Goal: Task Accomplishment & Management: Use online tool/utility

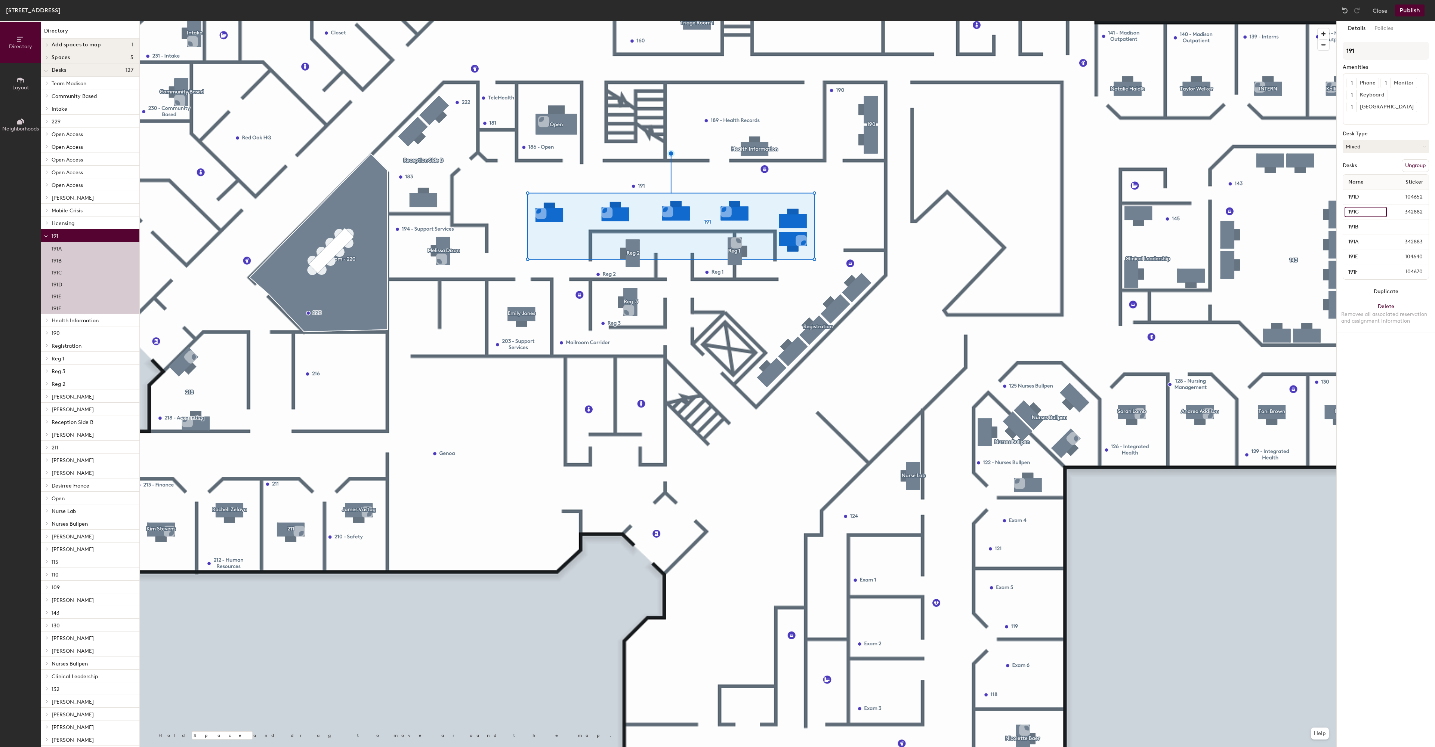
click at [1352, 211] on input "191C" at bounding box center [1366, 212] width 42 height 10
click at [1397, 437] on div "Details Policies 191 Amenities 1 Phone 1 Monitor 1 Keyboard 1 Docking Station D…" at bounding box center [1386, 384] width 98 height 726
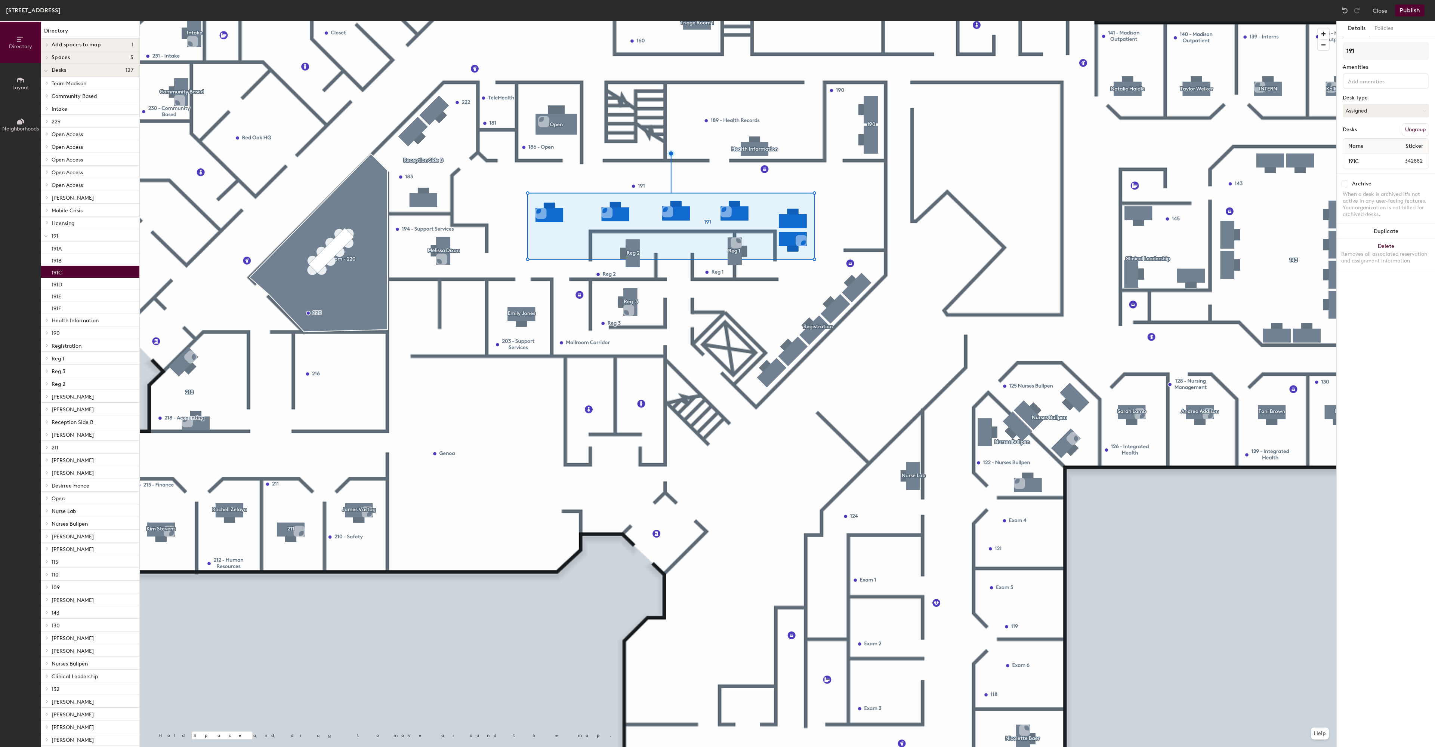
click at [67, 273] on div "191C" at bounding box center [90, 272] width 98 height 12
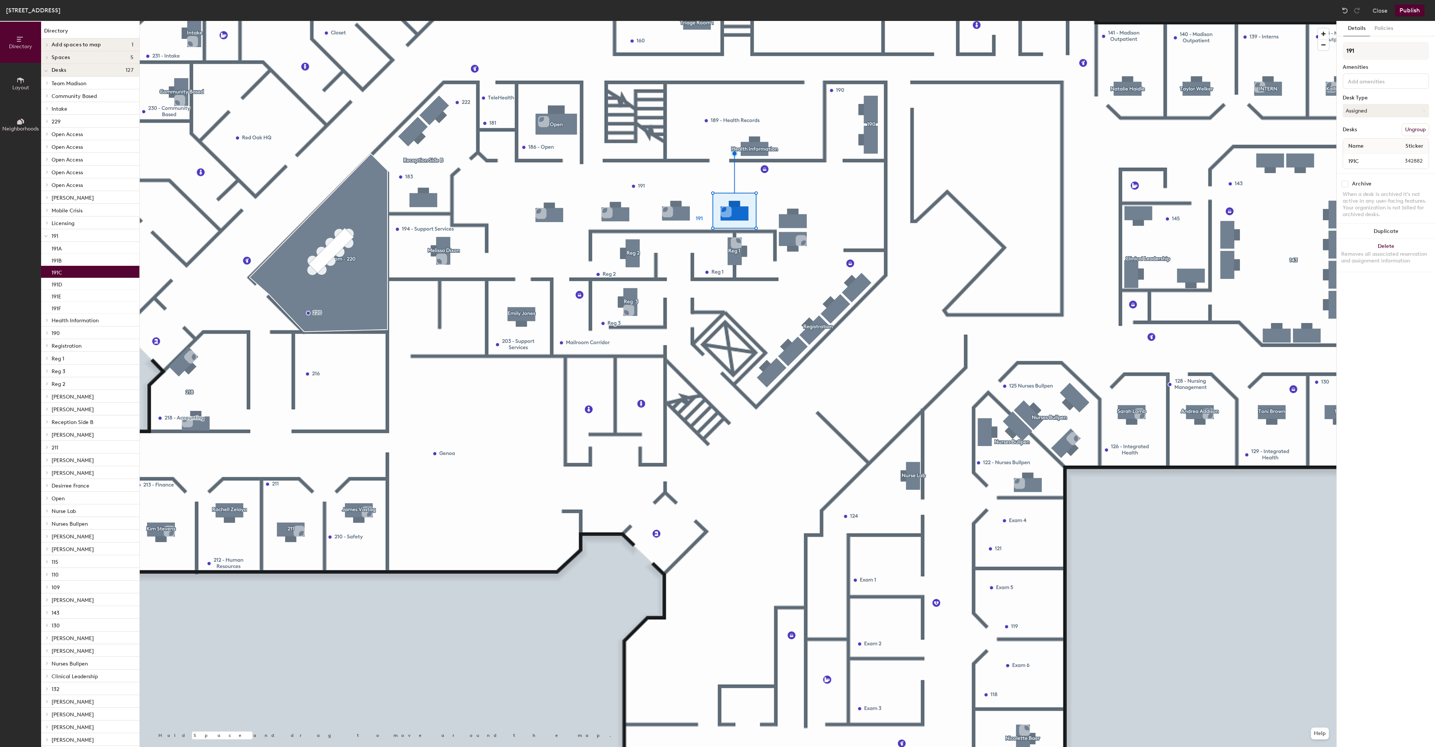
click at [67, 273] on div "191C" at bounding box center [90, 272] width 98 height 12
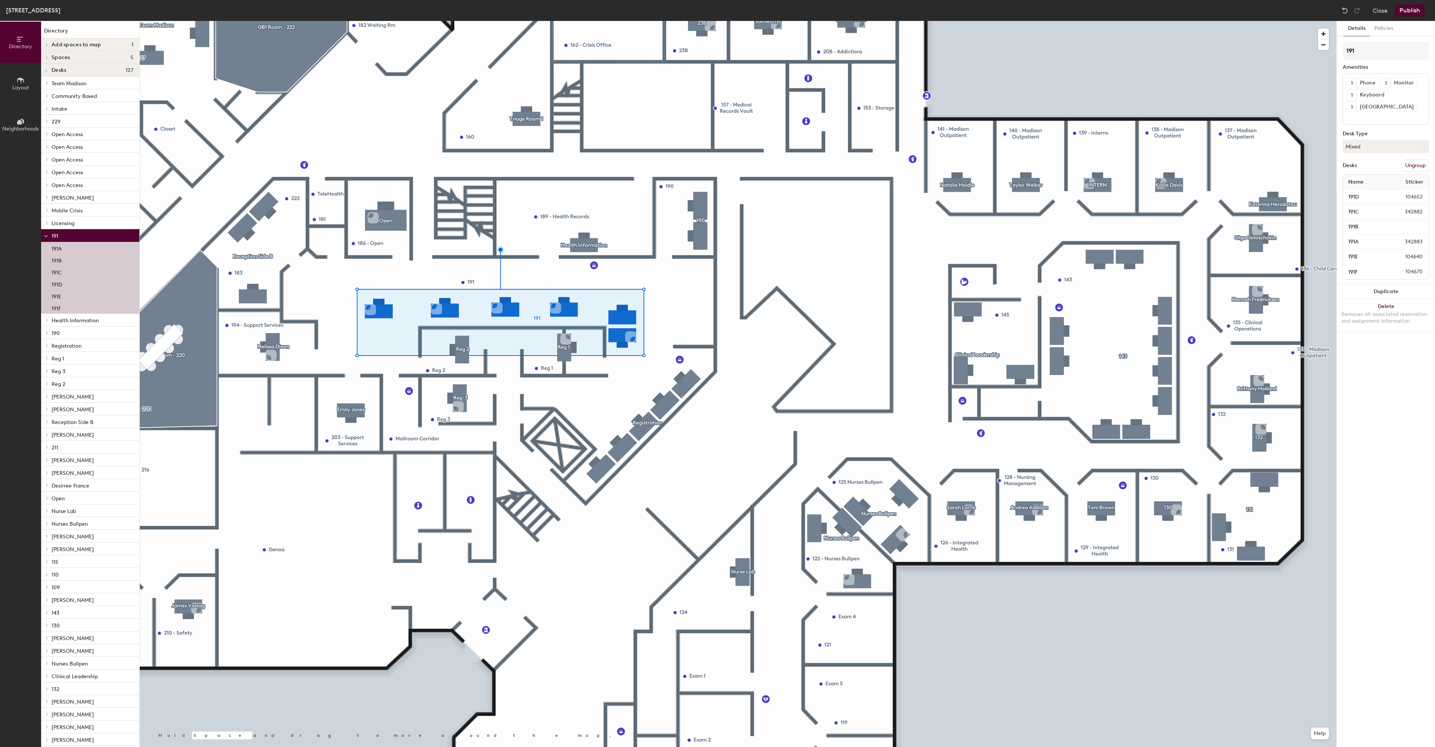
click at [67, 272] on div "191C" at bounding box center [90, 272] width 98 height 12
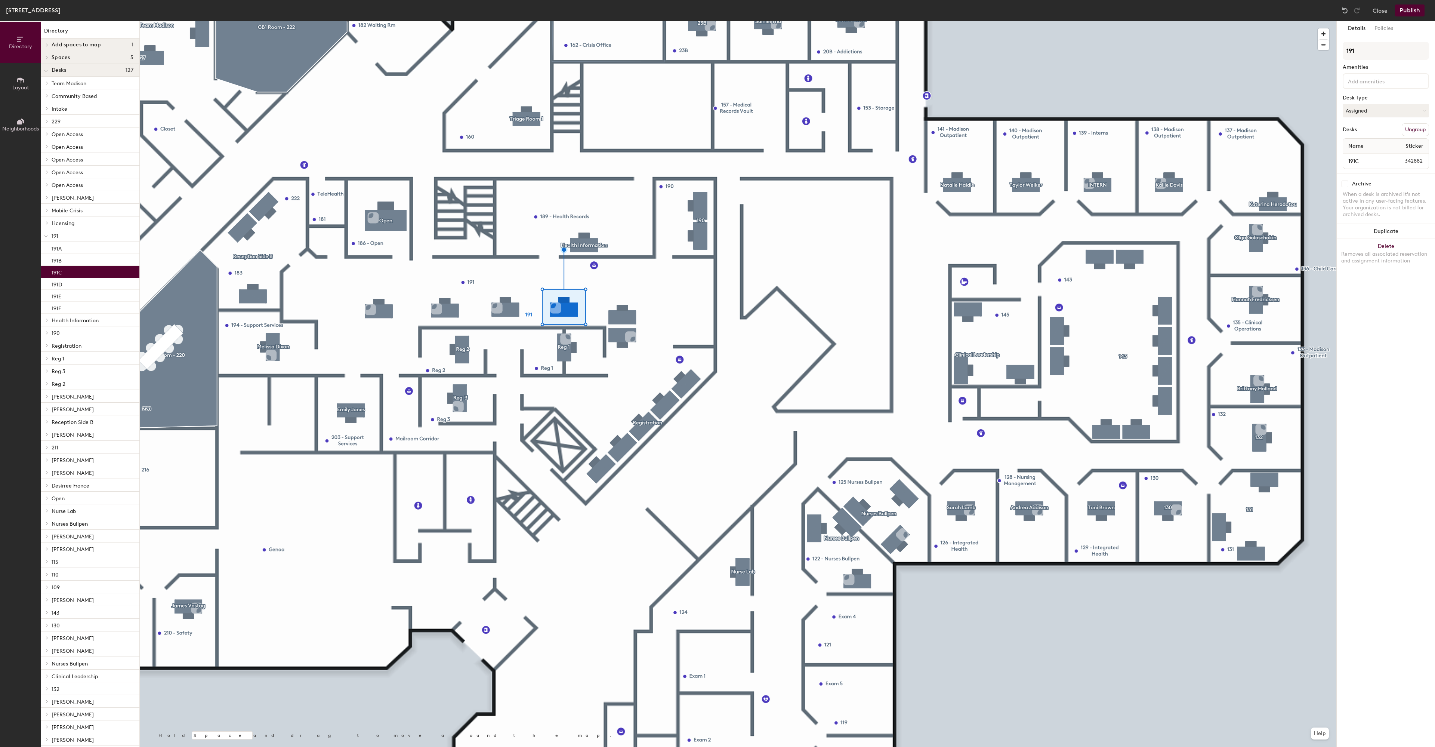
click at [1413, 129] on button "Ungroup" at bounding box center [1415, 129] width 27 height 13
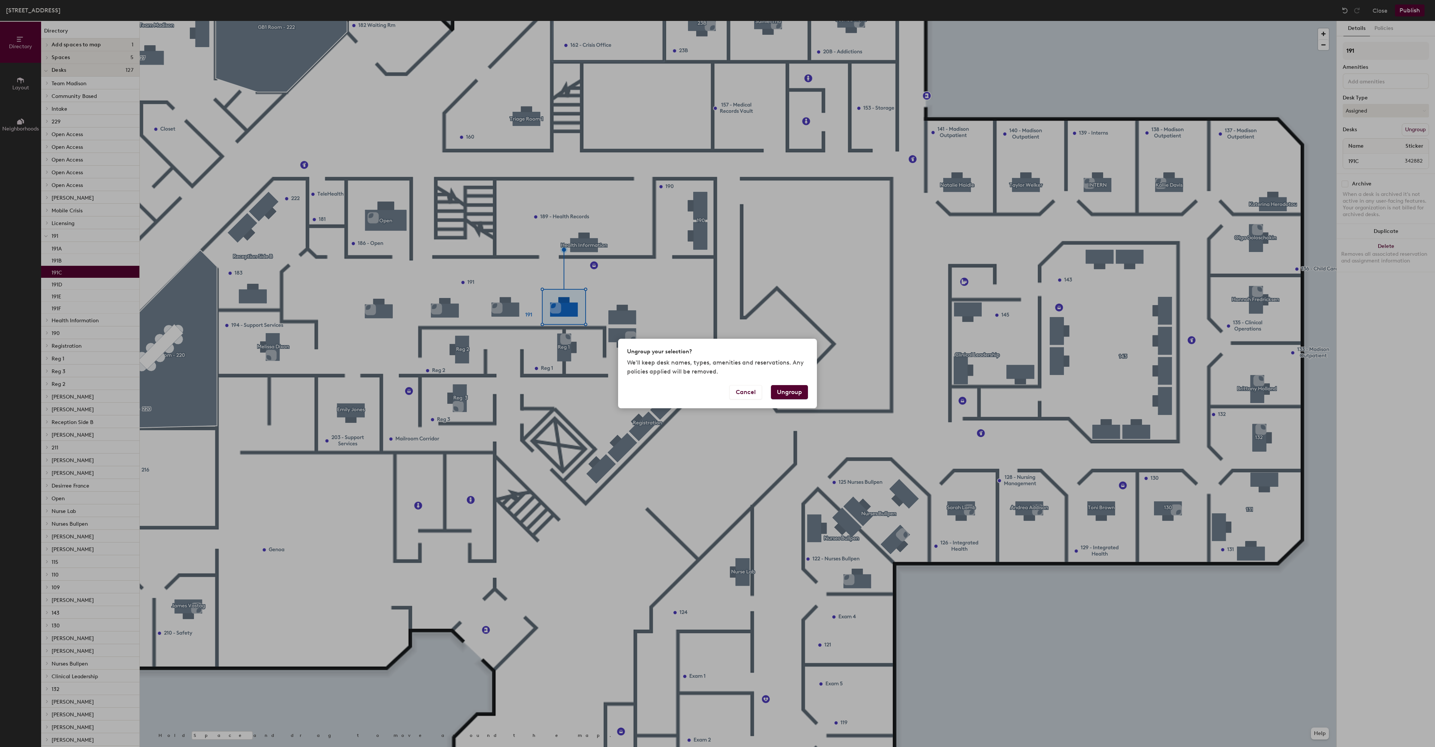
click at [793, 396] on button "Ungroup" at bounding box center [789, 392] width 37 height 14
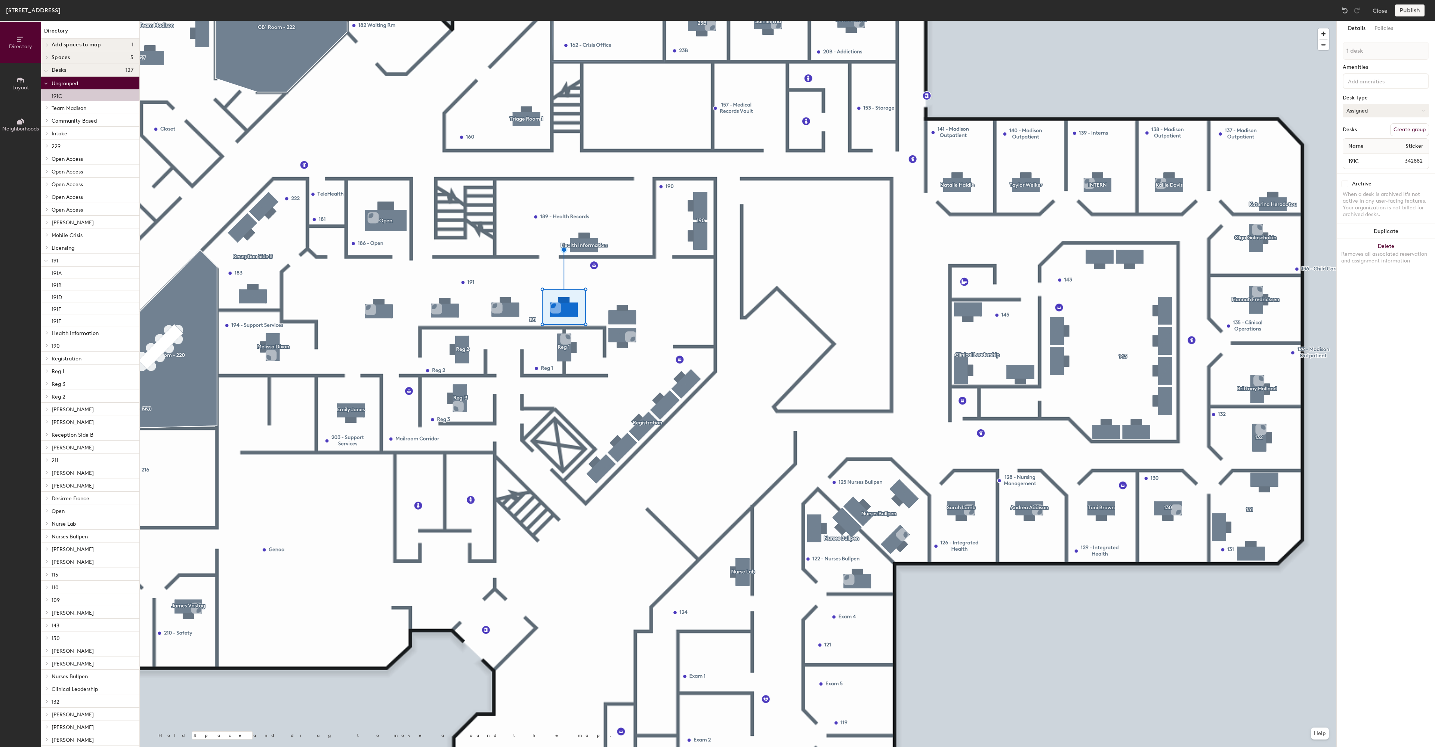
click at [1386, 105] on button "Assigned" at bounding box center [1386, 110] width 86 height 13
click at [1370, 132] on div "Assigned" at bounding box center [1380, 133] width 75 height 11
click at [67, 99] on div "191C" at bounding box center [90, 95] width 98 height 12
drag, startPoint x: 67, startPoint y: 98, endPoint x: 65, endPoint y: 270, distance: 171.5
click at [65, 270] on div "Ungrouped 191C Team Madison 227A 227B 227C 227D 227E Community Based 230 Intake…" at bounding box center [90, 621] width 98 height 1088
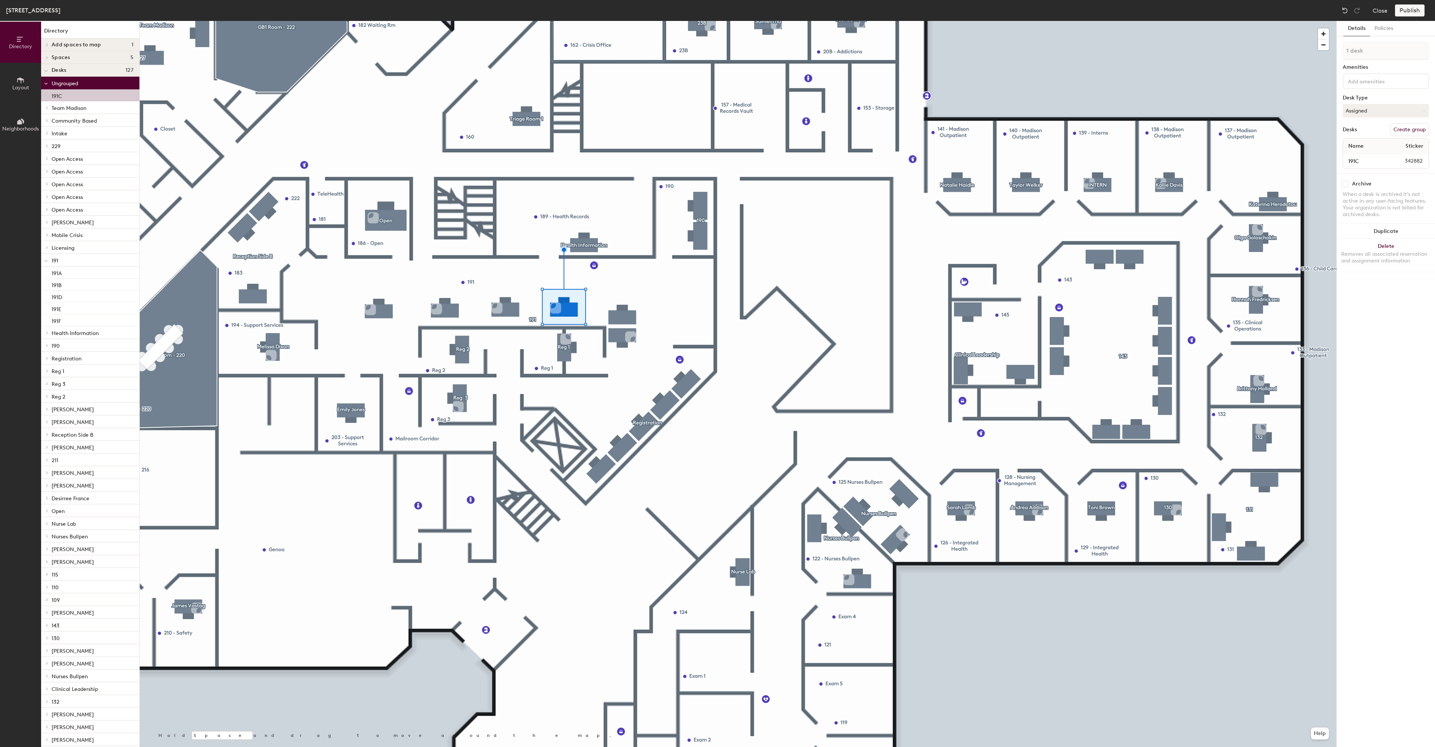
click at [69, 100] on div "191C" at bounding box center [90, 95] width 98 height 12
click at [15, 82] on button "Layout" at bounding box center [20, 83] width 41 height 41
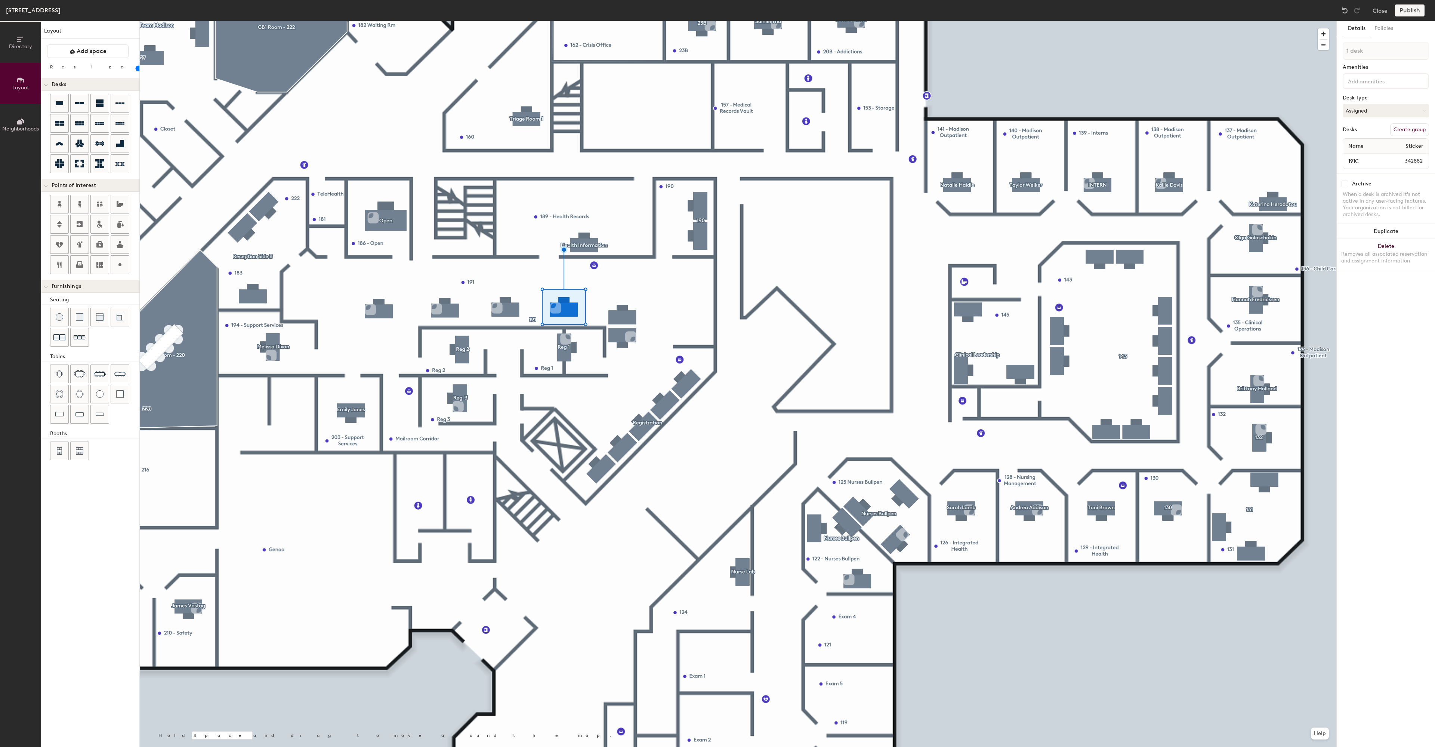
click at [22, 127] on span "Neighborhoods" at bounding box center [20, 129] width 37 height 6
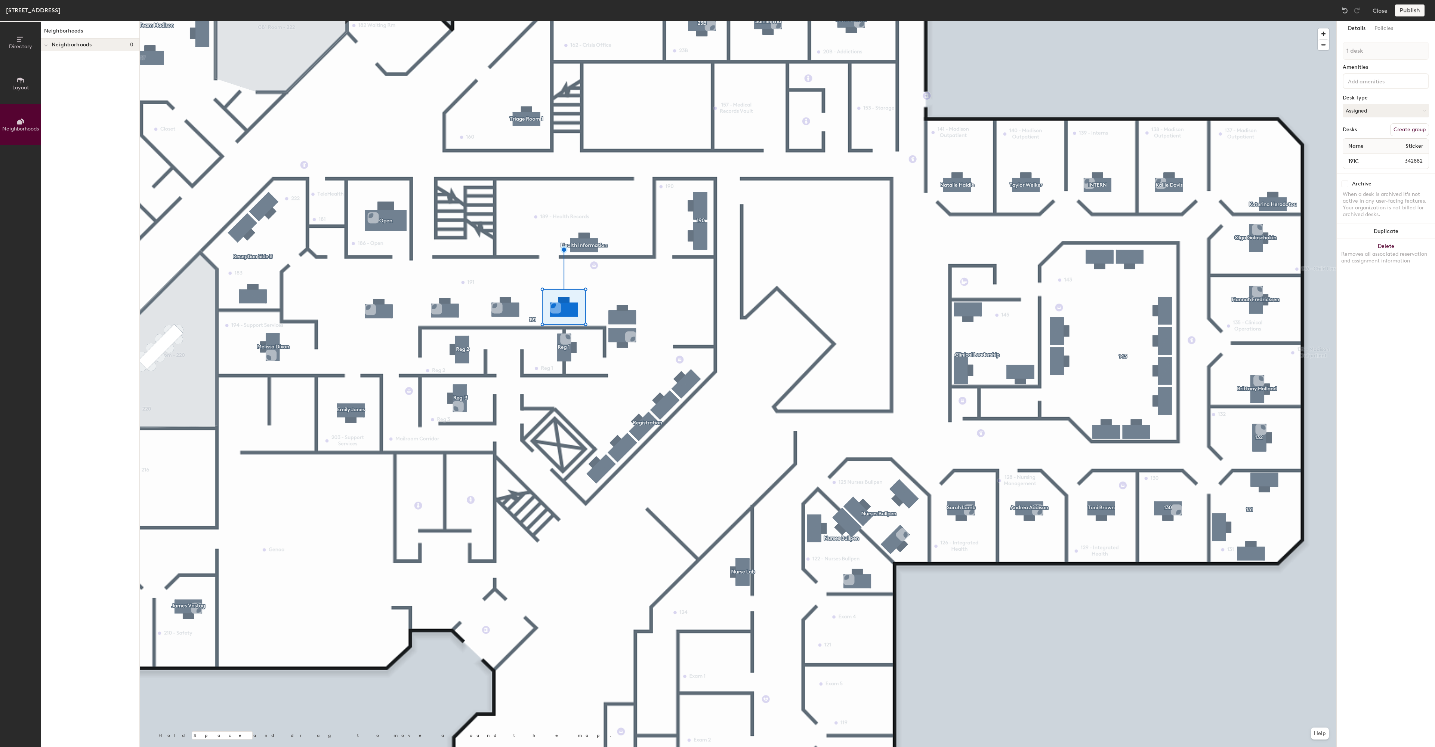
click at [18, 82] on icon at bounding box center [20, 80] width 7 height 6
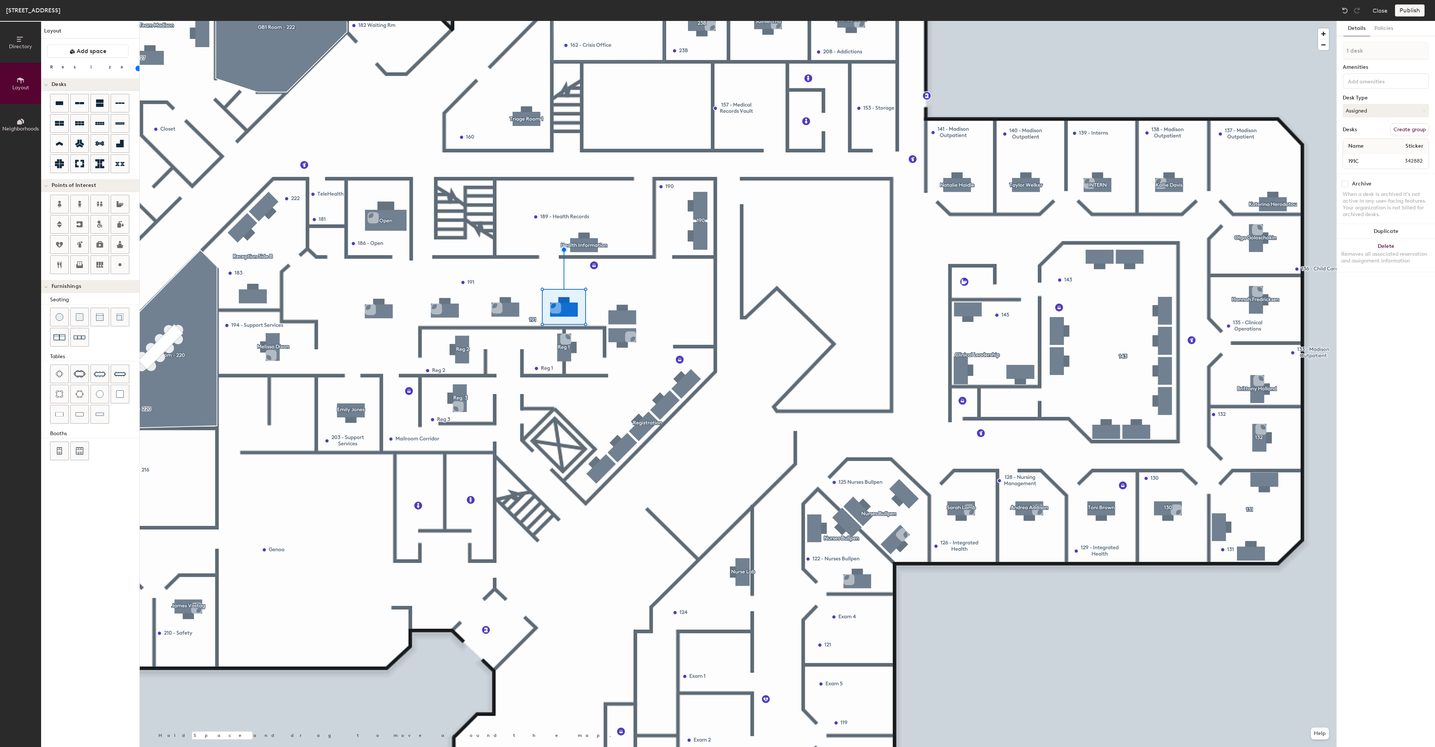
click at [20, 36] on icon at bounding box center [20, 39] width 8 height 8
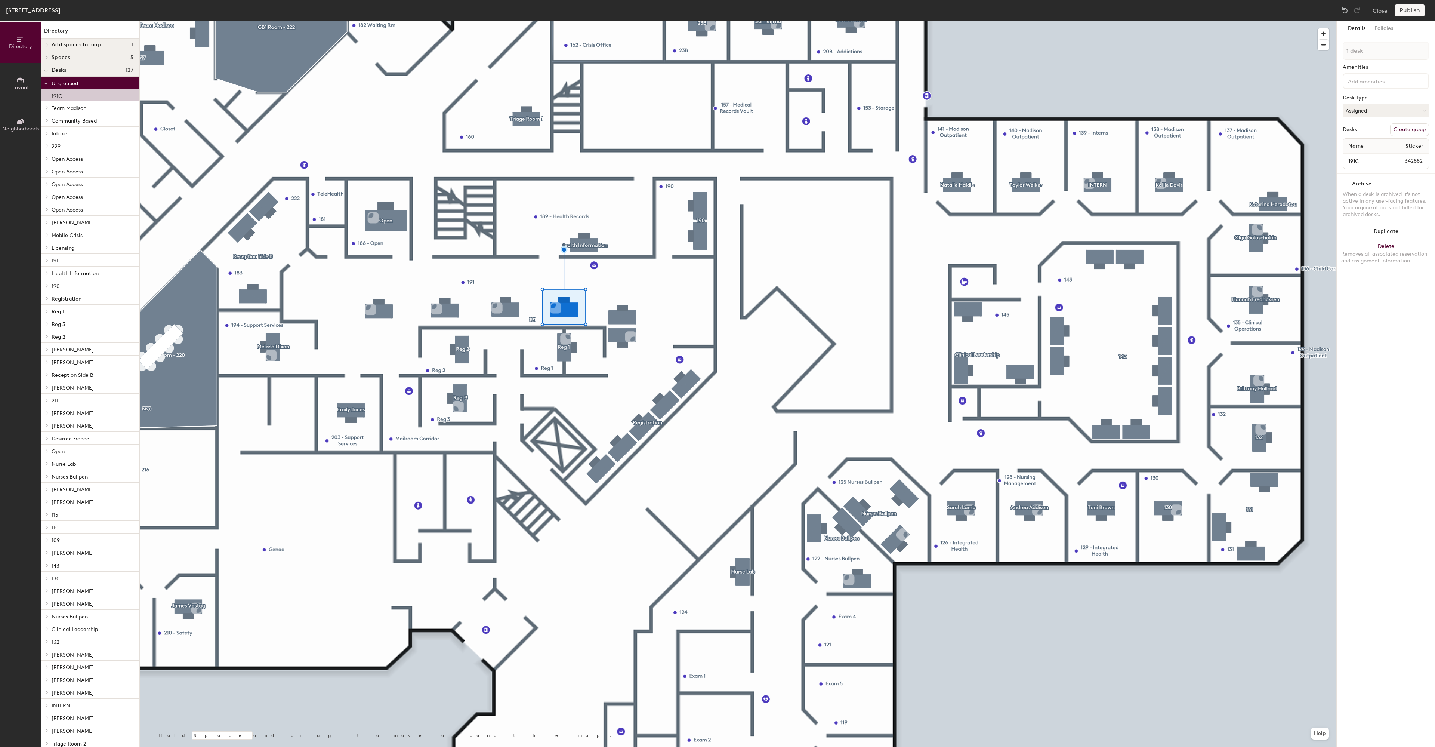
click at [80, 68] on h4 "Desks 127" at bounding box center [93, 70] width 82 height 6
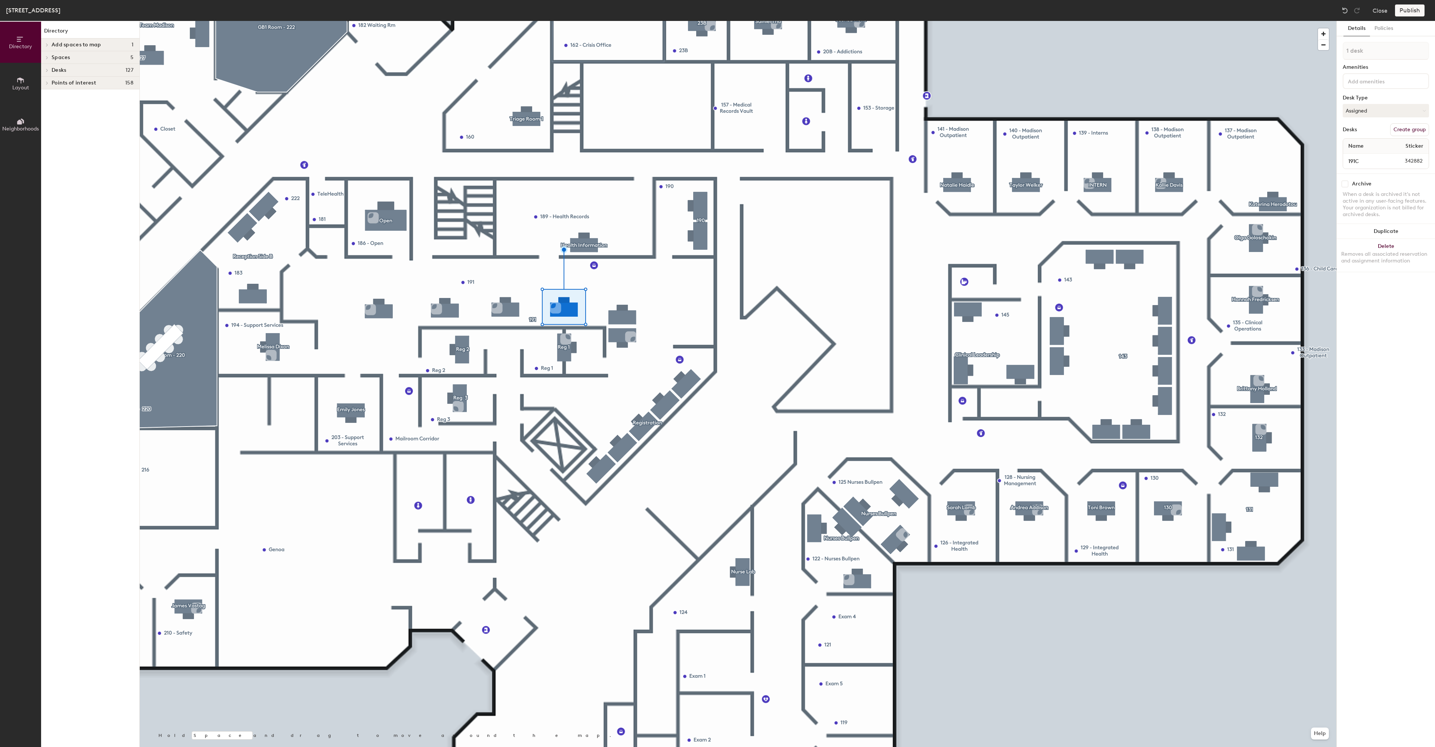
click at [88, 73] on div "Desks 127" at bounding box center [90, 70] width 98 height 13
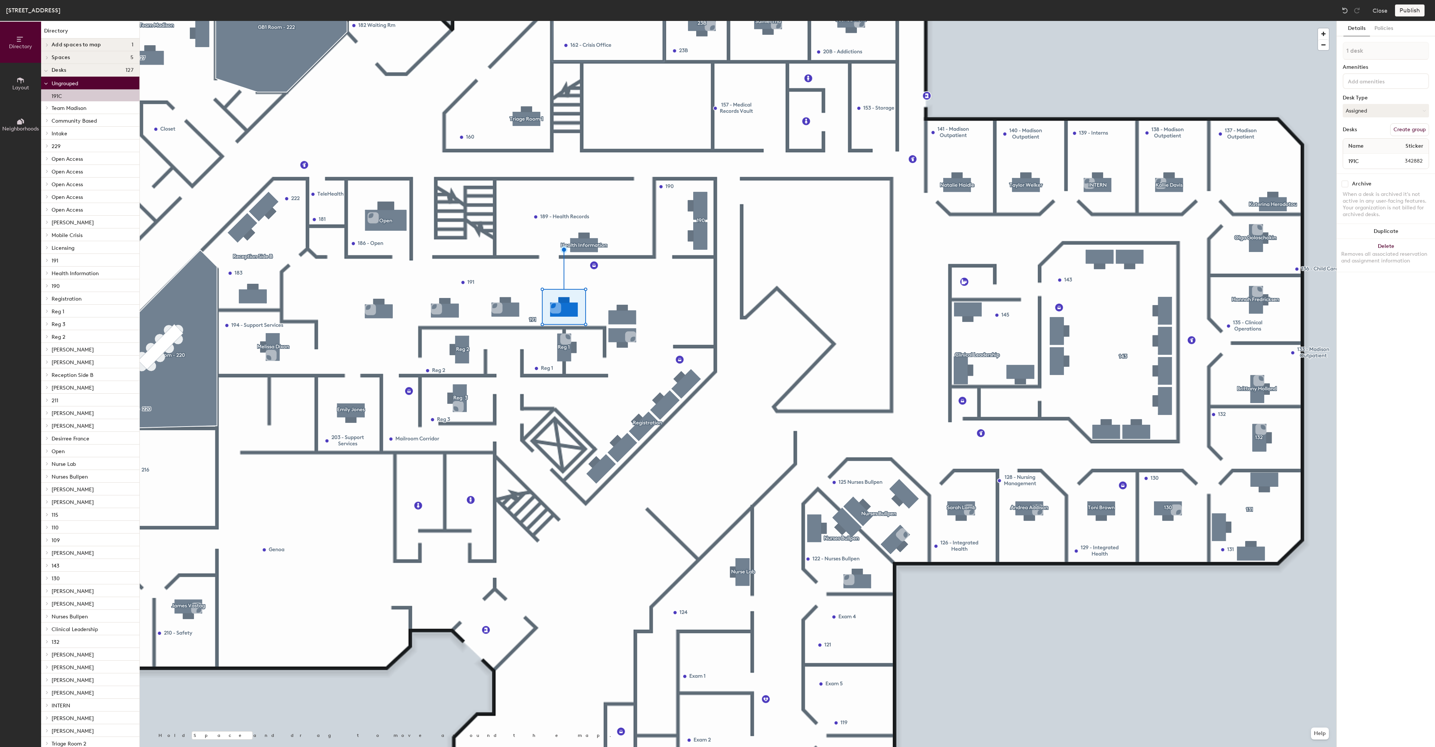
click at [86, 98] on div "191C" at bounding box center [90, 95] width 98 height 12
click at [1379, 11] on button "Close" at bounding box center [1380, 10] width 15 height 12
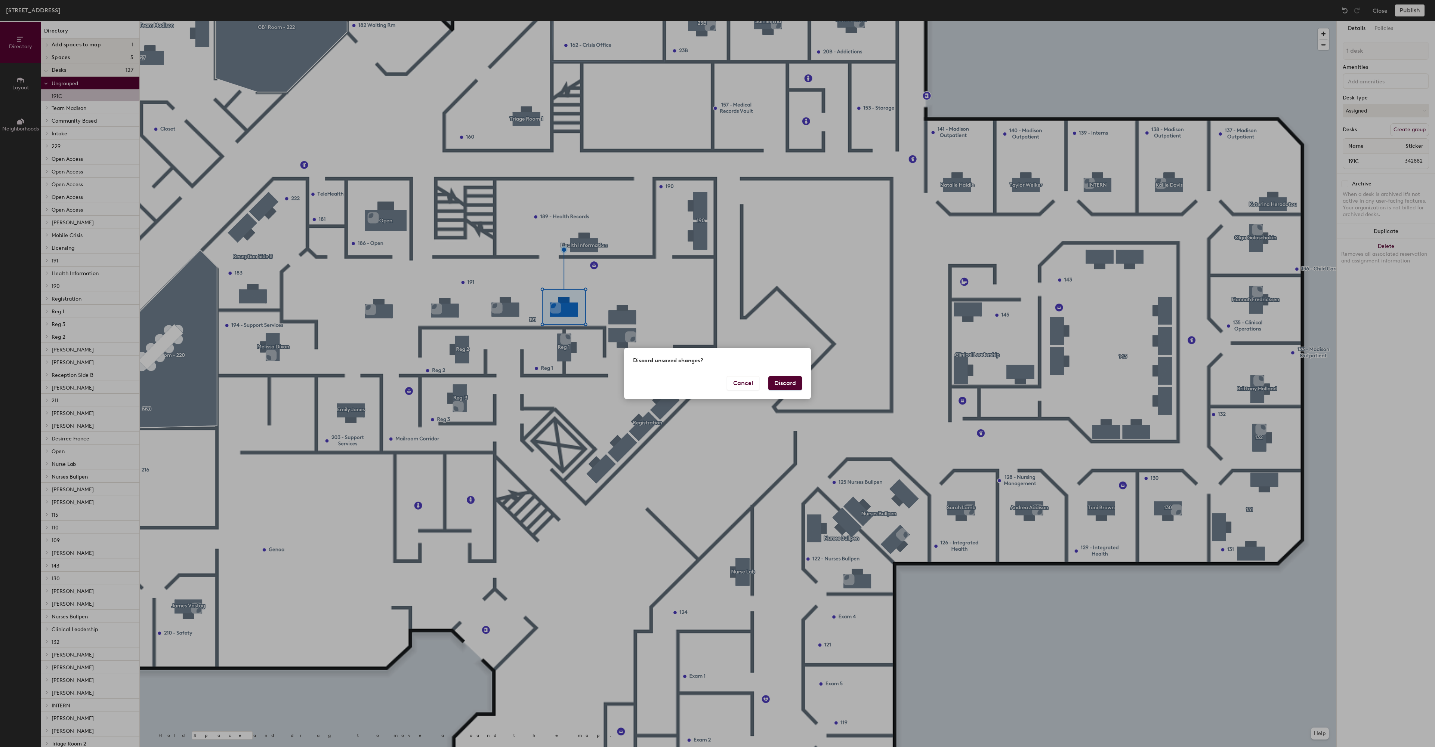
click at [781, 380] on button "Discard" at bounding box center [785, 383] width 34 height 14
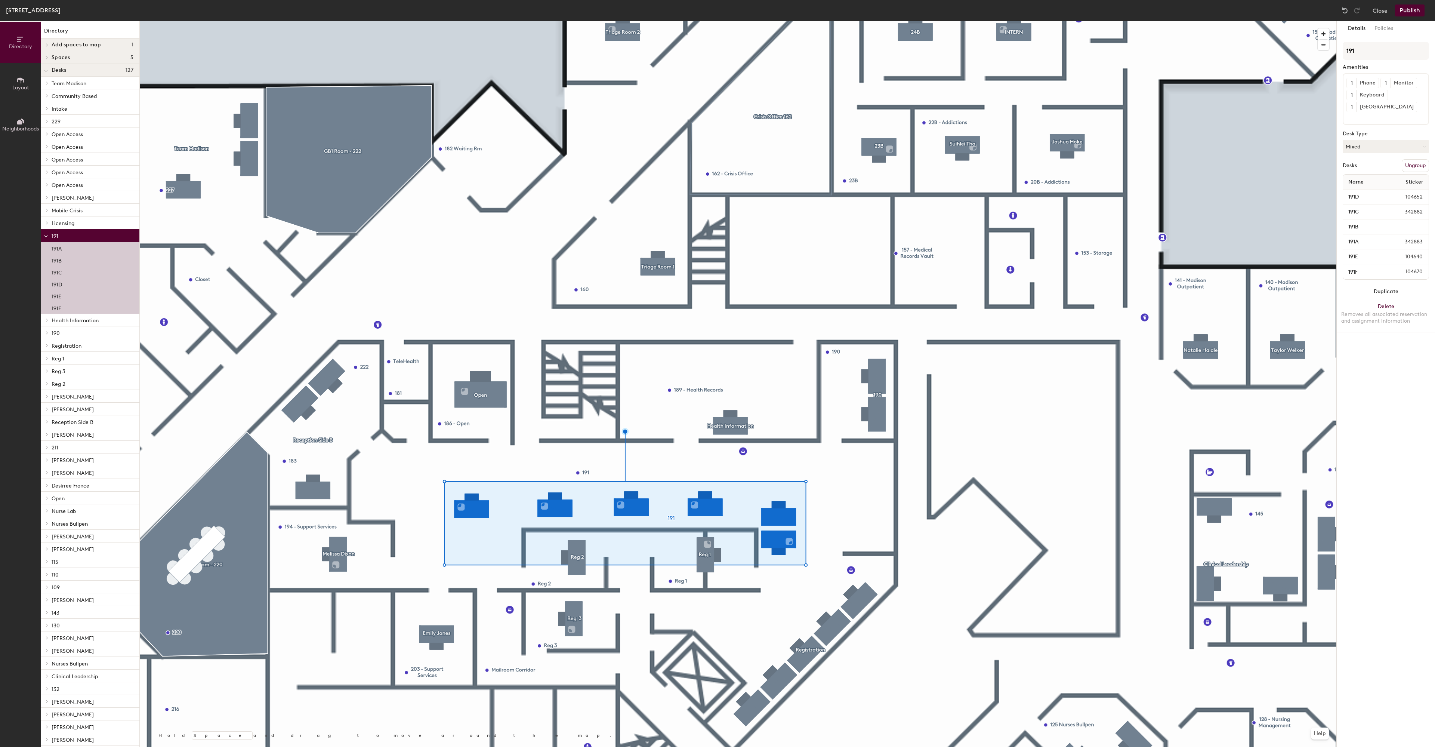
click at [58, 274] on p "191C" at bounding box center [57, 271] width 10 height 9
